Goal: Task Accomplishment & Management: Manage account settings

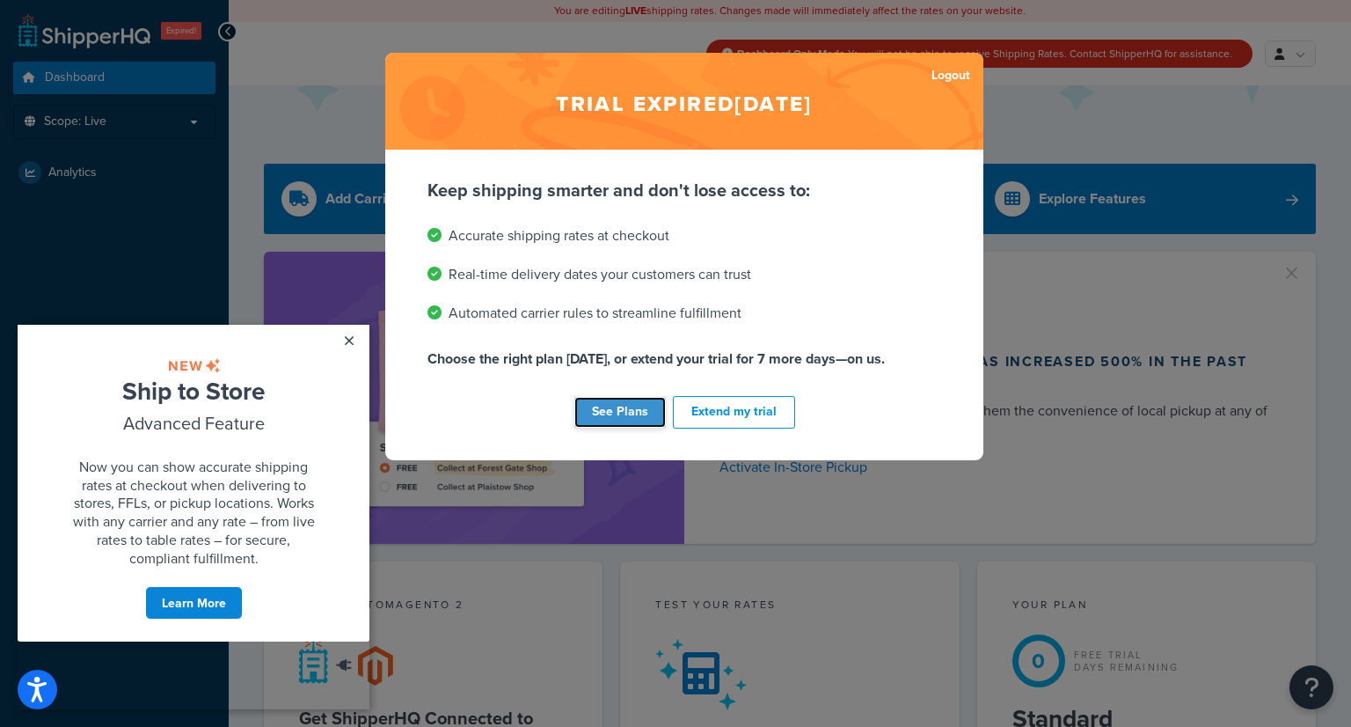
click at [626, 413] on link "See Plans" at bounding box center [621, 412] width 92 height 31
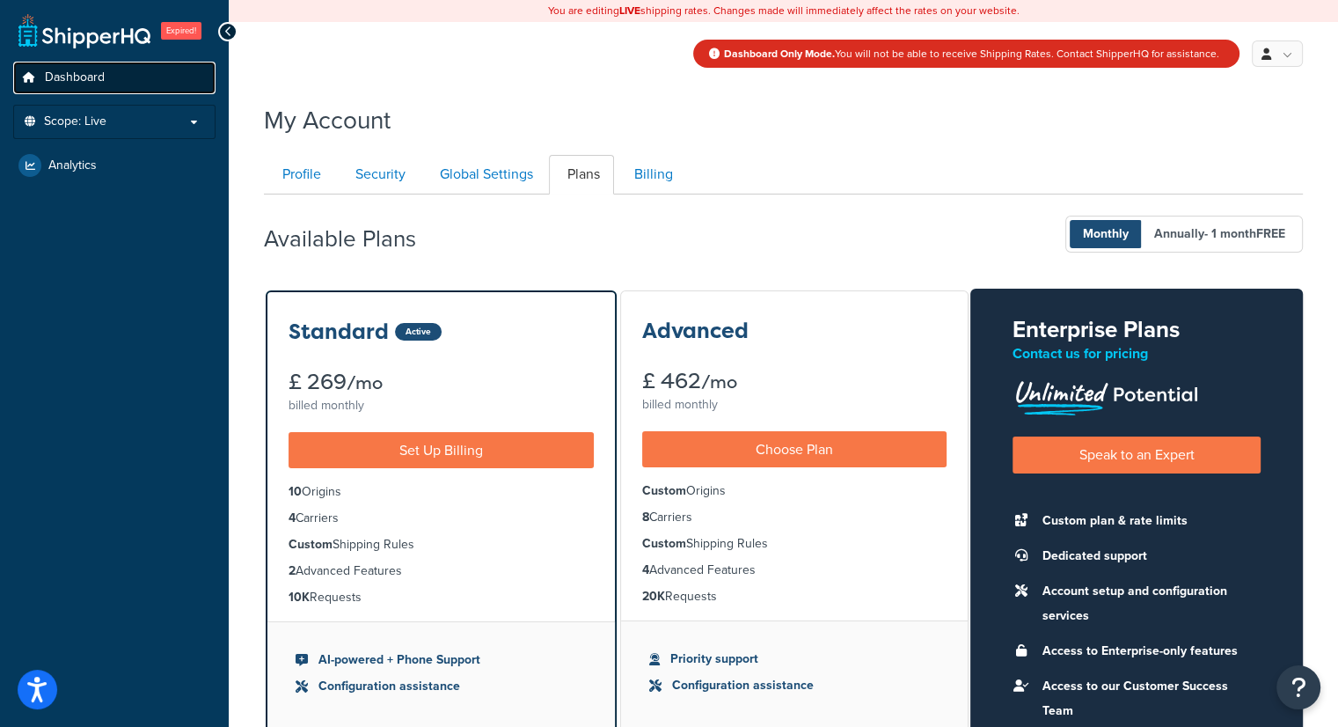
click at [76, 78] on span "Dashboard" at bounding box center [75, 77] width 60 height 15
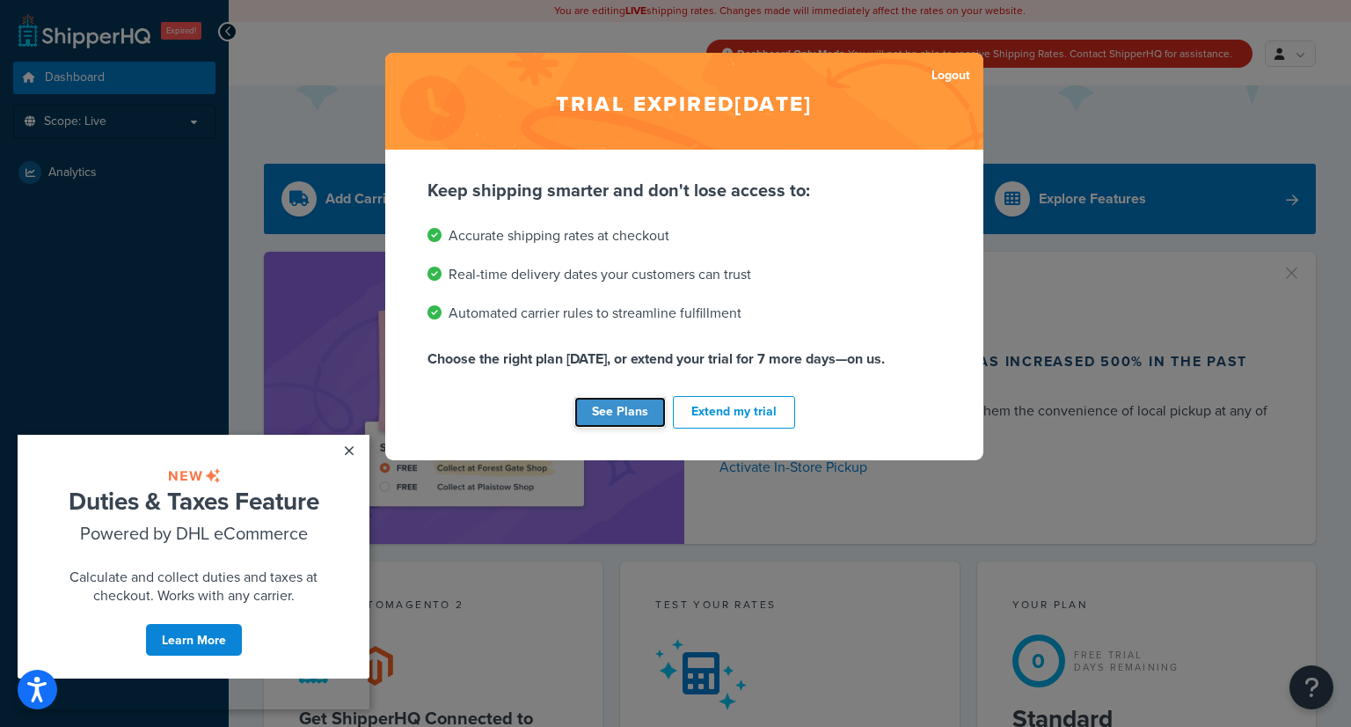
click at [601, 416] on link "See Plans" at bounding box center [621, 412] width 92 height 31
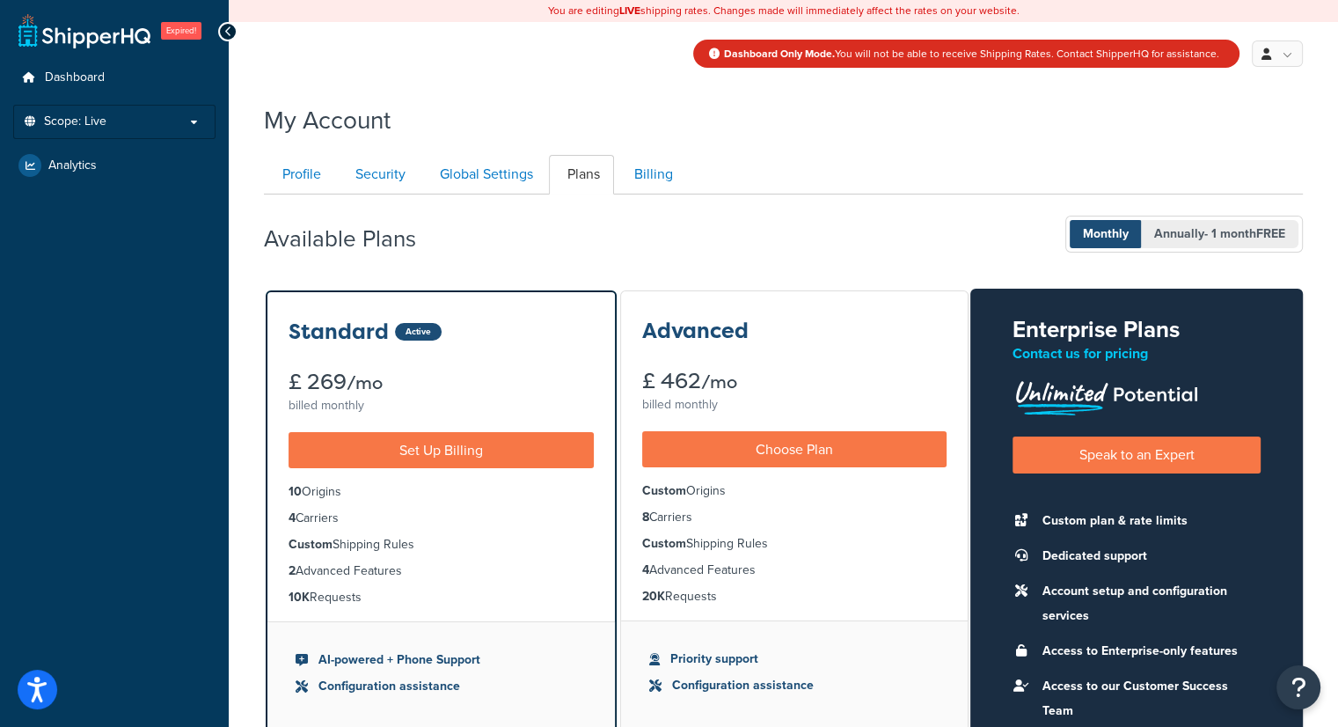
click at [1219, 231] on span "- 1 month FREE" at bounding box center [1245, 233] width 81 height 18
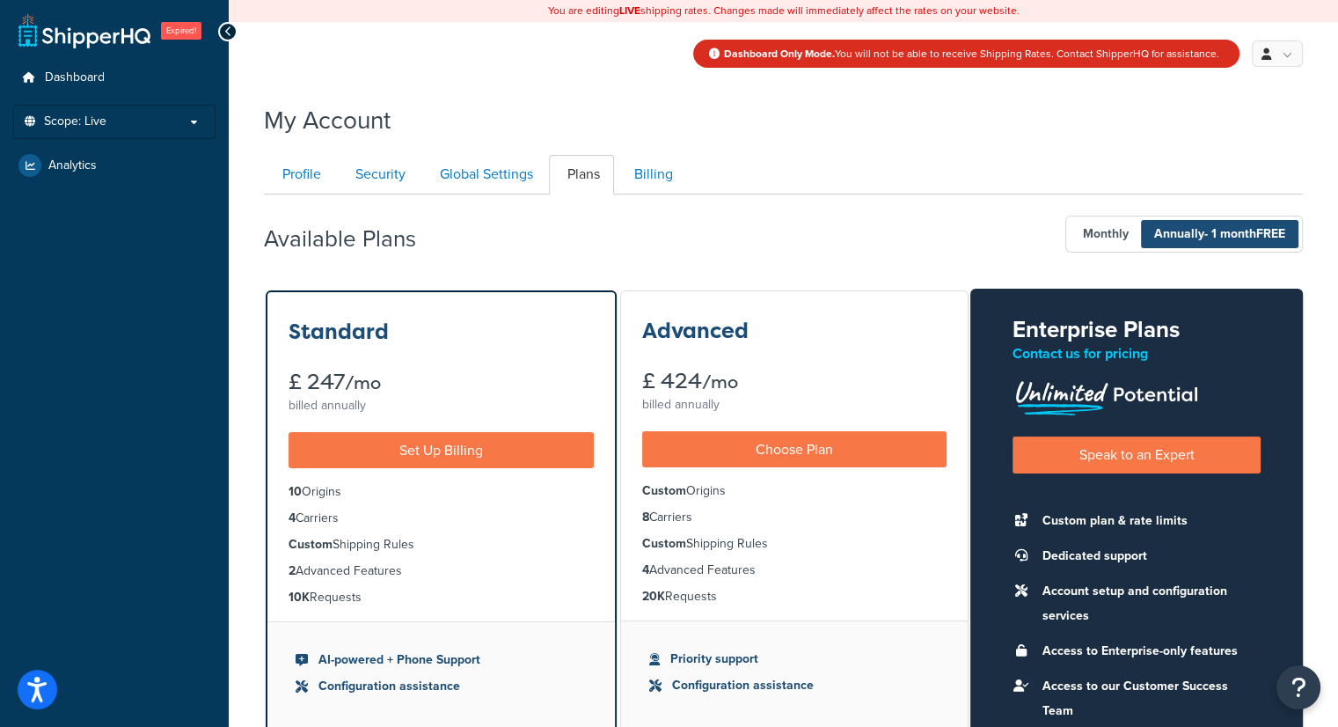
click at [1147, 231] on span "Annually - 1 month FREE" at bounding box center [1219, 234] width 157 height 28
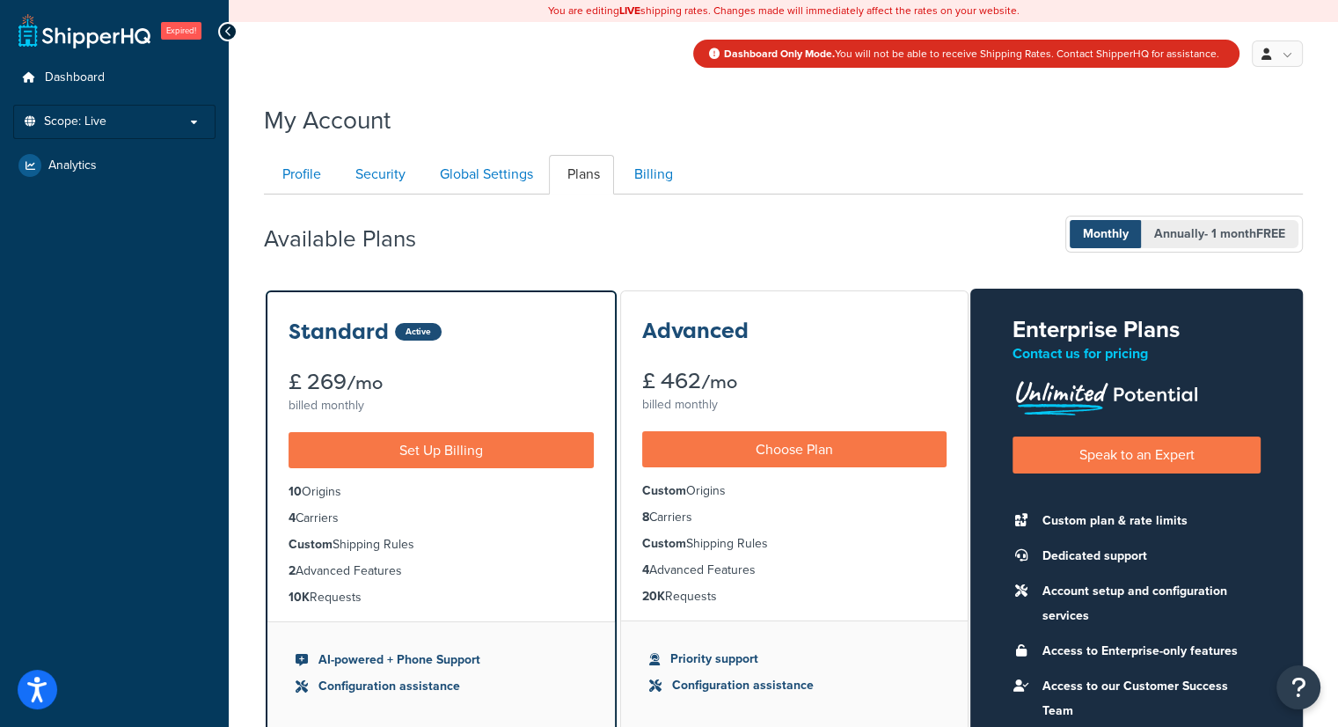
click at [1205, 233] on span "- 1 month FREE" at bounding box center [1245, 233] width 81 height 18
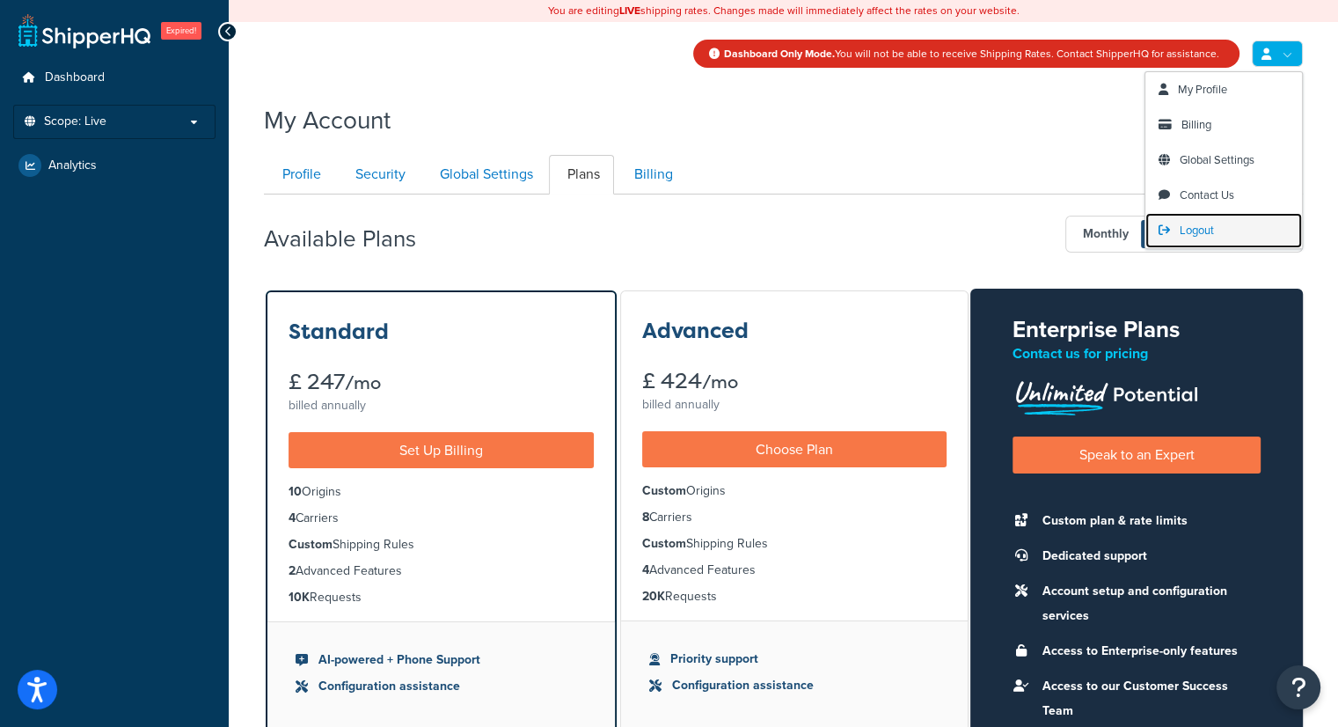
click at [1199, 233] on span "Logout" at bounding box center [1197, 230] width 34 height 17
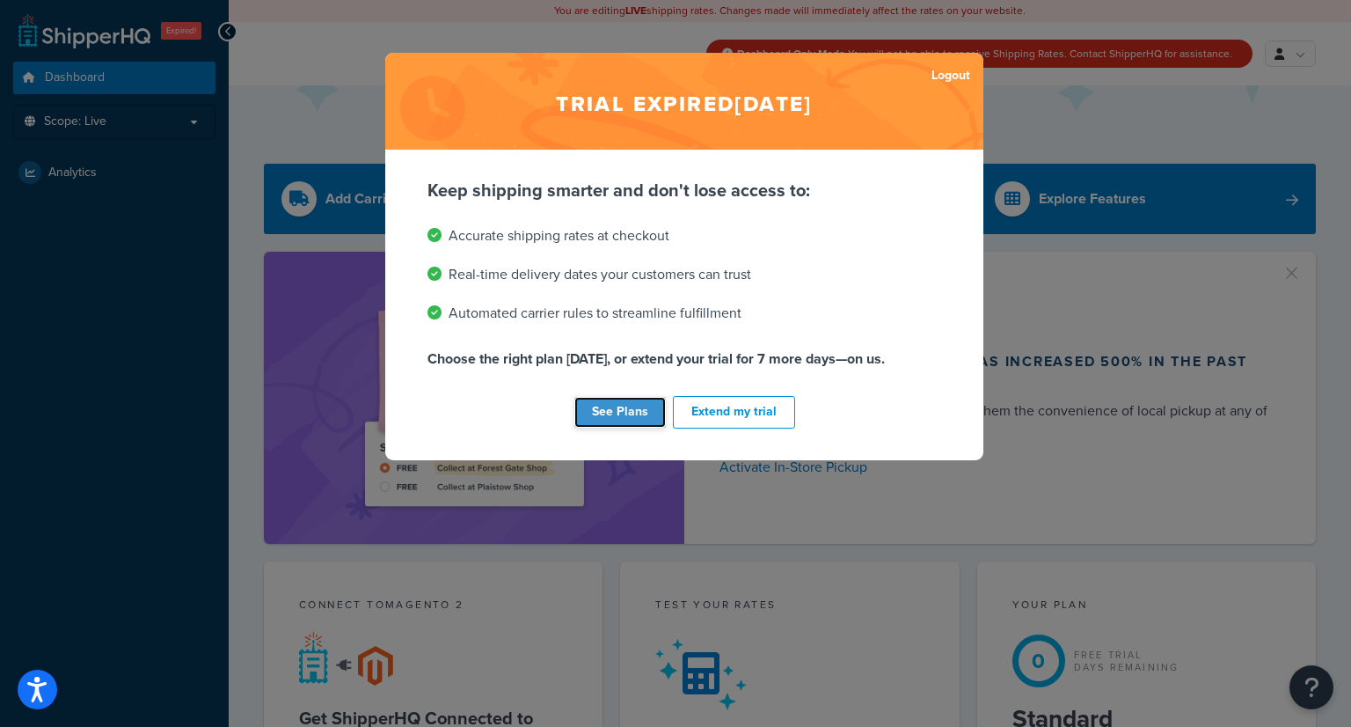
click at [628, 412] on link "See Plans" at bounding box center [621, 412] width 92 height 31
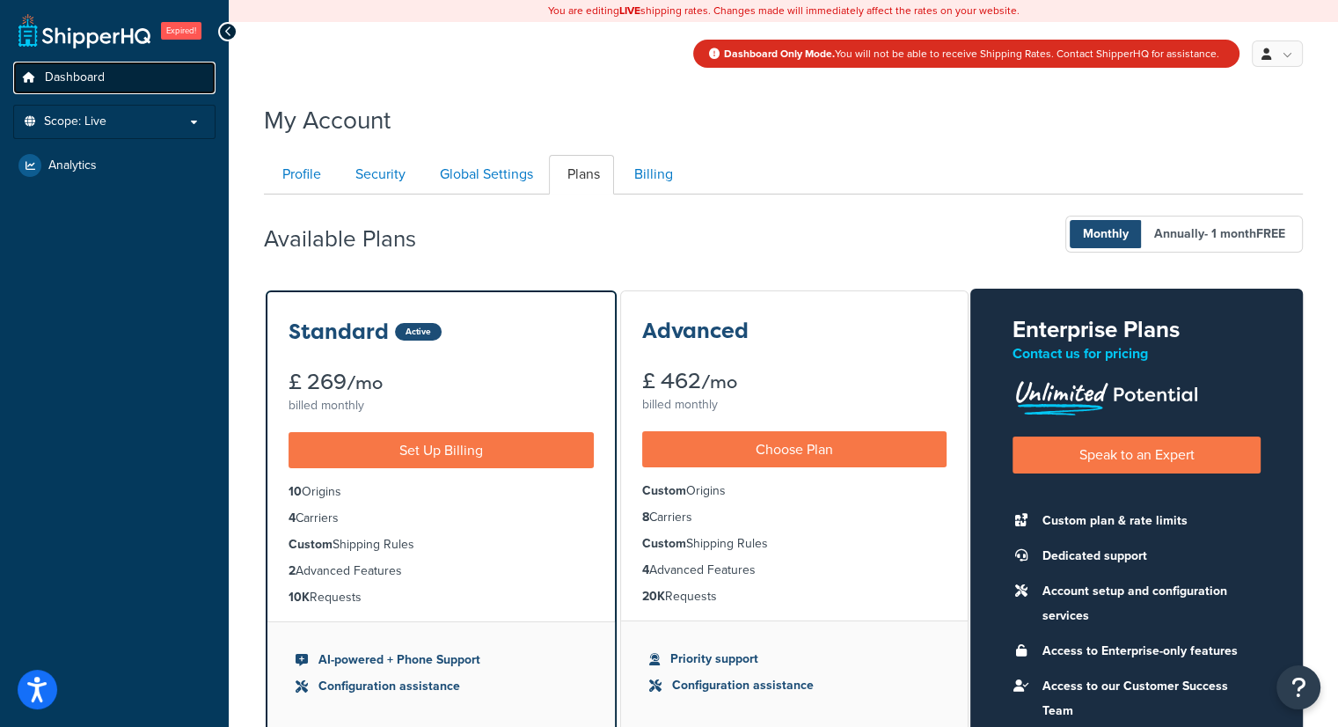
click at [65, 83] on span "Dashboard" at bounding box center [75, 77] width 60 height 15
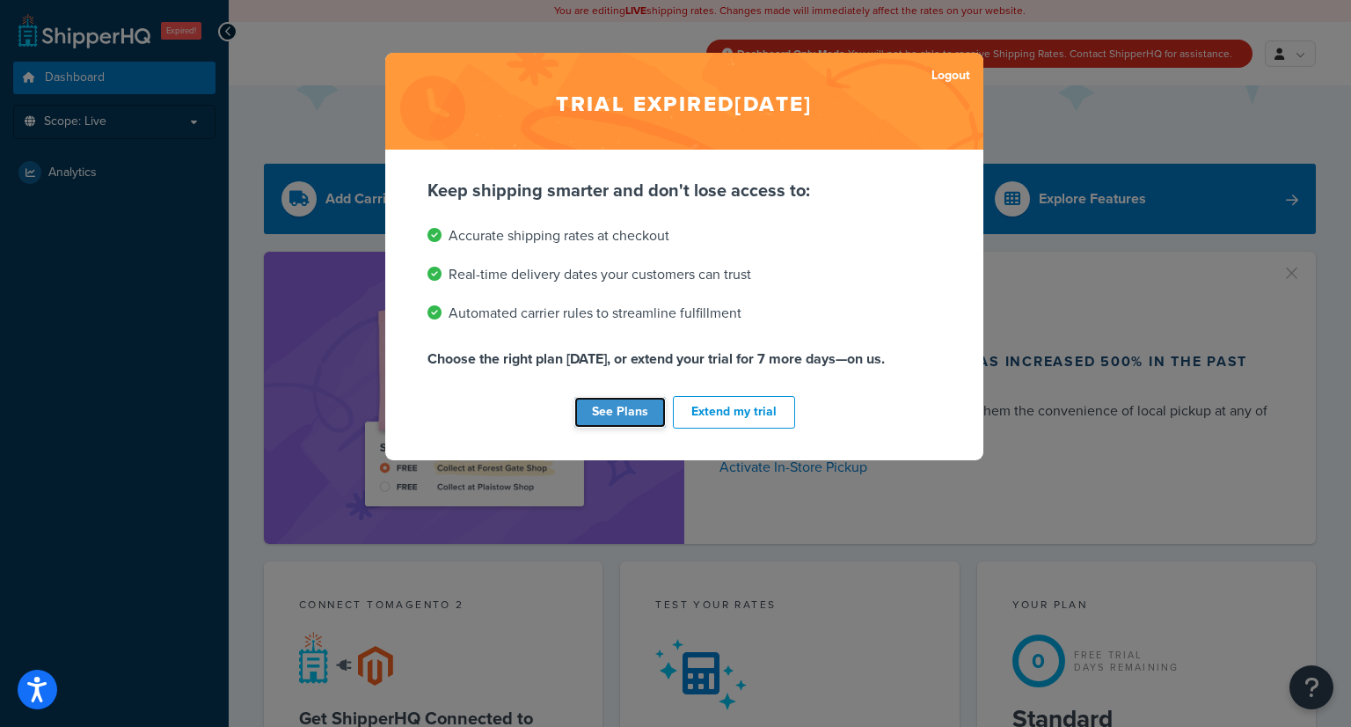
click at [593, 414] on link "See Plans" at bounding box center [621, 412] width 92 height 31
click at [952, 68] on link "Logout" at bounding box center [951, 75] width 39 height 25
